Goal: Task Accomplishment & Management: Manage account settings

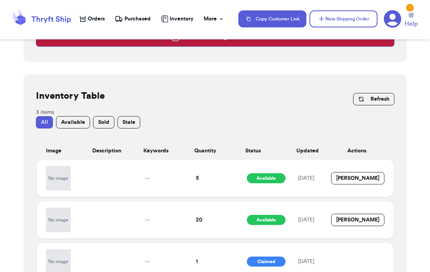
scroll to position [160, 0]
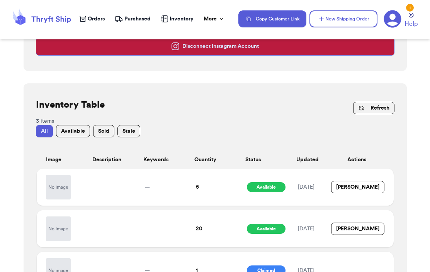
click at [370, 115] on div "Refresh" at bounding box center [373, 108] width 41 height 19
click at [370, 110] on button "Refresh" at bounding box center [373, 108] width 41 height 12
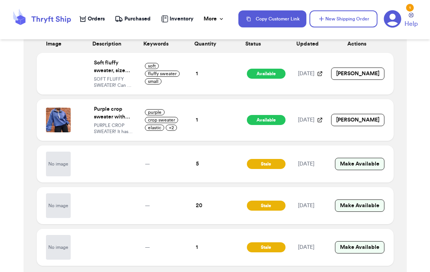
scroll to position [294, 0]
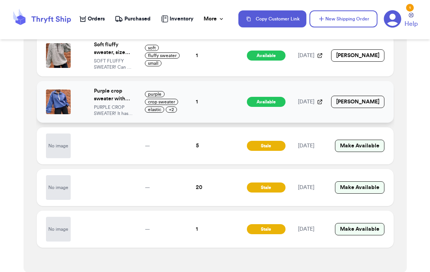
click at [354, 103] on button "Mark Sold" at bounding box center [357, 102] width 53 height 12
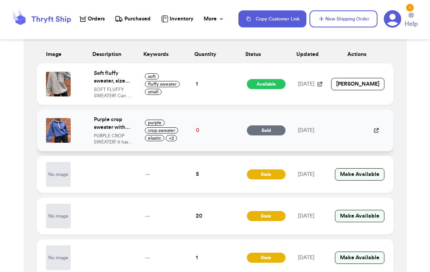
scroll to position [258, 0]
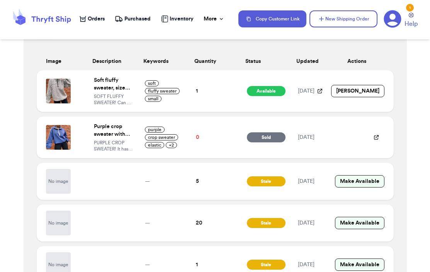
click at [376, 136] on icon at bounding box center [376, 137] width 6 height 6
click at [117, 140] on p "PURPLE CROP SWEATER! It has elastic on the bottom so it fits so cute! Size: L (…" at bounding box center [113, 146] width 39 height 12
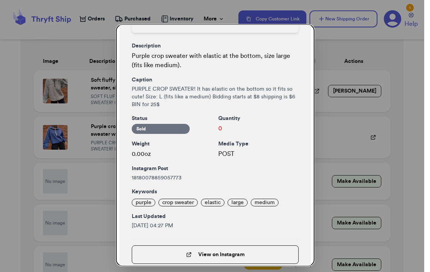
scroll to position [185, 0]
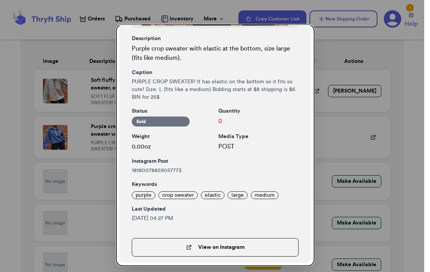
click at [138, 141] on div "Weight 0.00 oz" at bounding box center [172, 142] width 80 height 19
click at [138, 138] on h3 "Weight" at bounding box center [172, 137] width 80 height 8
click at [93, 138] on dialog "Inventory Item Details Description Purple crop sweater with elastic at the bott…" at bounding box center [215, 145] width 430 height 272
click at [339, 66] on dialog "Inventory Item Details Description Purple crop sweater with elastic at the bott…" at bounding box center [215, 145] width 430 height 272
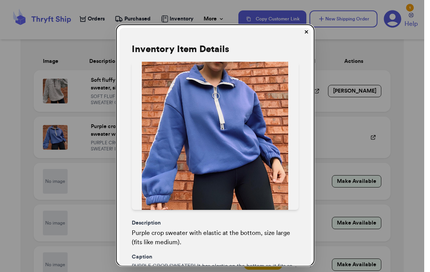
click at [305, 32] on button "✕" at bounding box center [306, 32] width 12 height 12
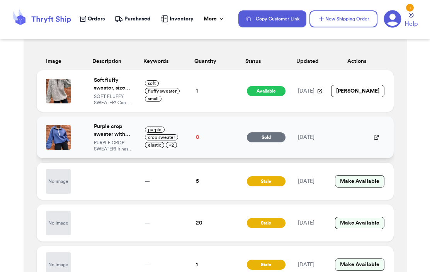
click at [266, 137] on span "Sold" at bounding box center [266, 137] width 39 height 10
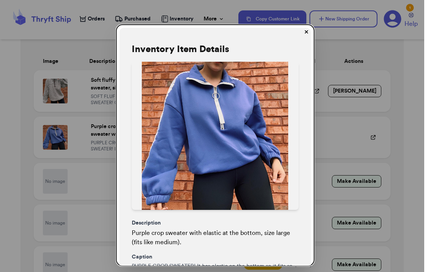
scroll to position [185, 0]
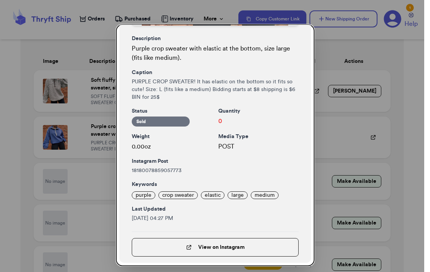
click at [330, 67] on dialog "Inventory Item Details Description Purple crop sweater with elastic at the bott…" at bounding box center [215, 145] width 430 height 272
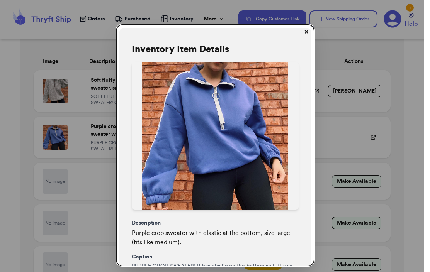
click at [303, 31] on button "✕" at bounding box center [306, 32] width 12 height 12
